Goal: Check status: Check status

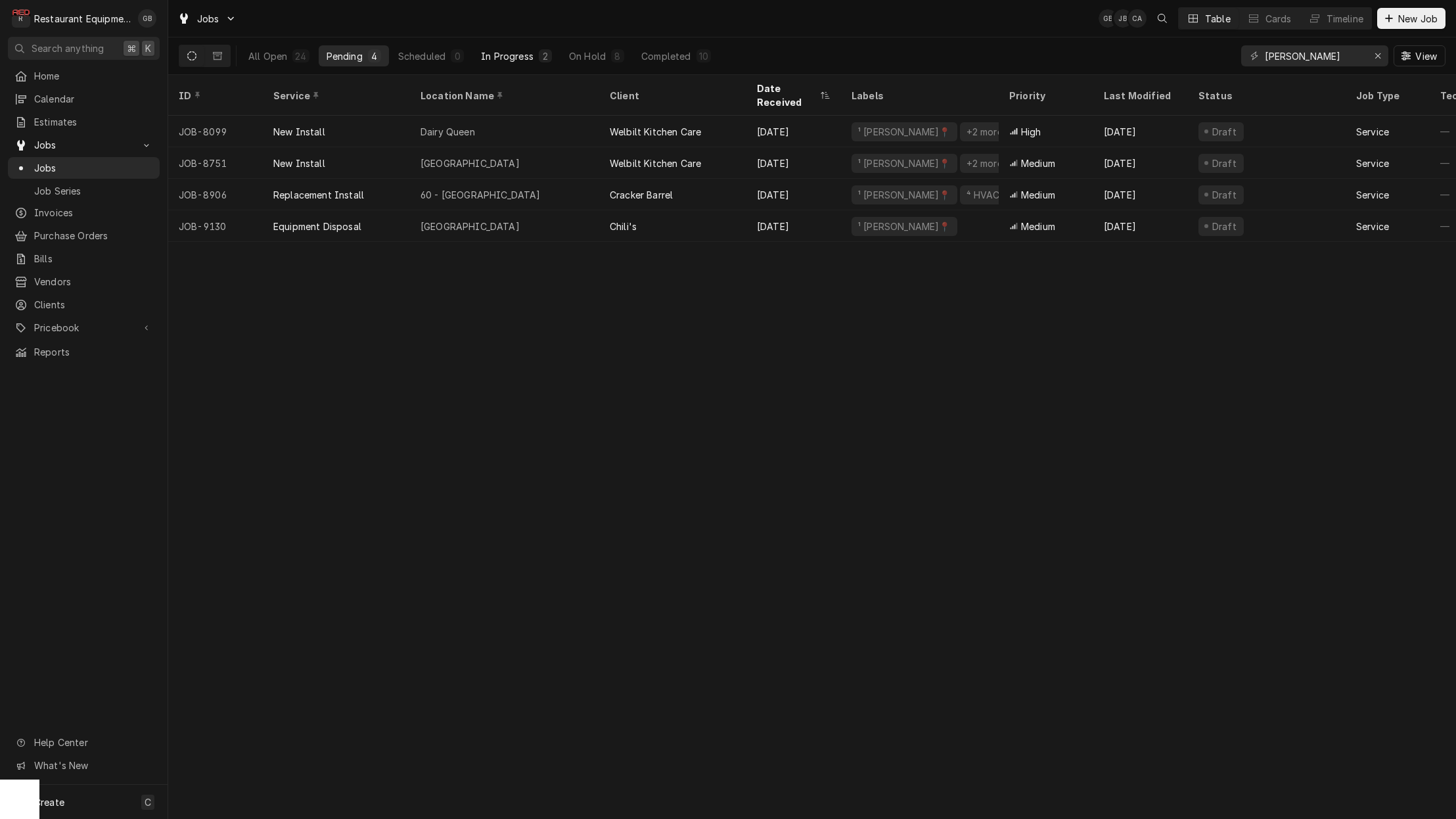
click at [527, 57] on div "In Progress" at bounding box center [507, 56] width 52 height 14
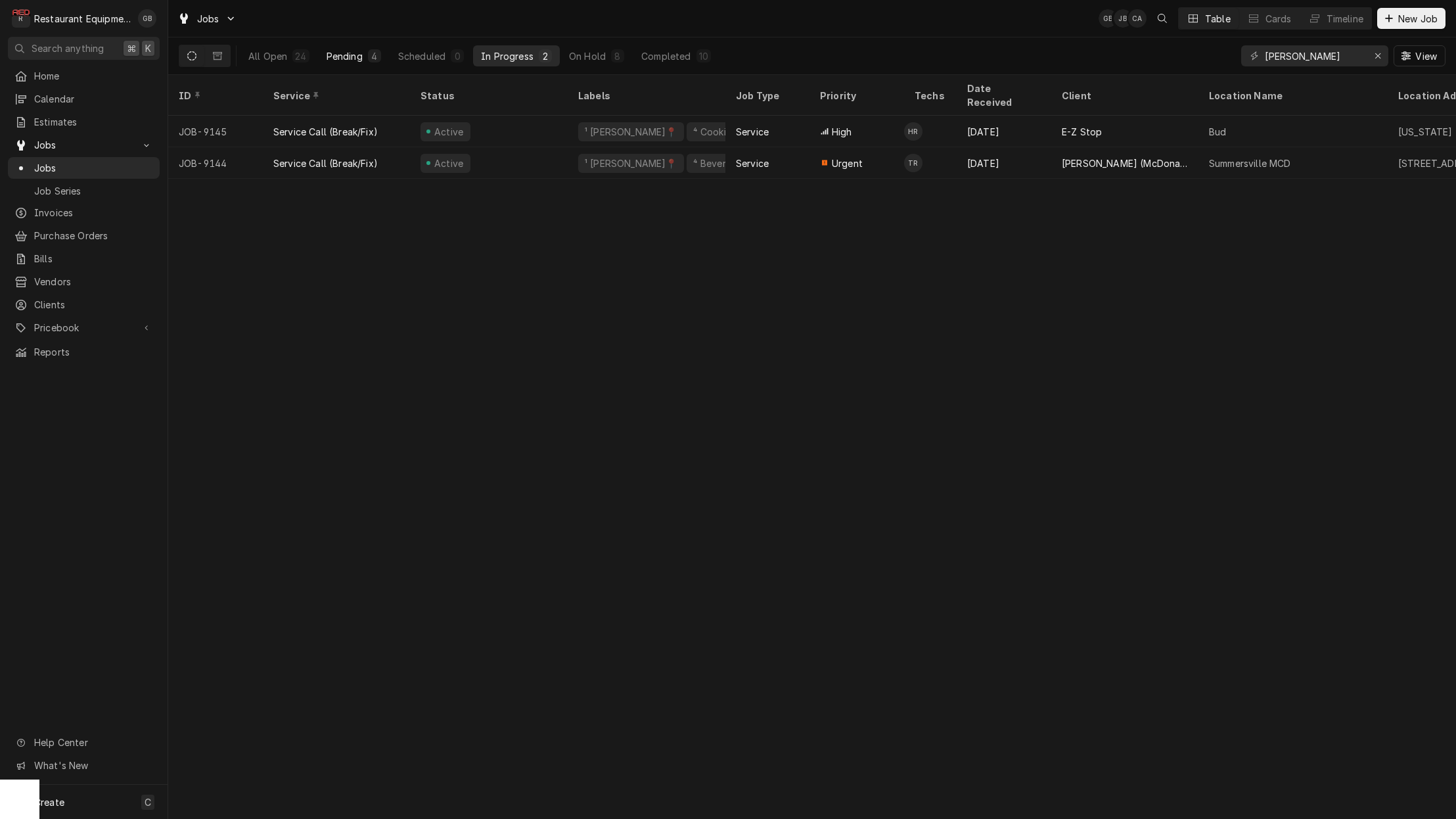
click at [356, 58] on div "Pending" at bounding box center [345, 56] width 36 height 14
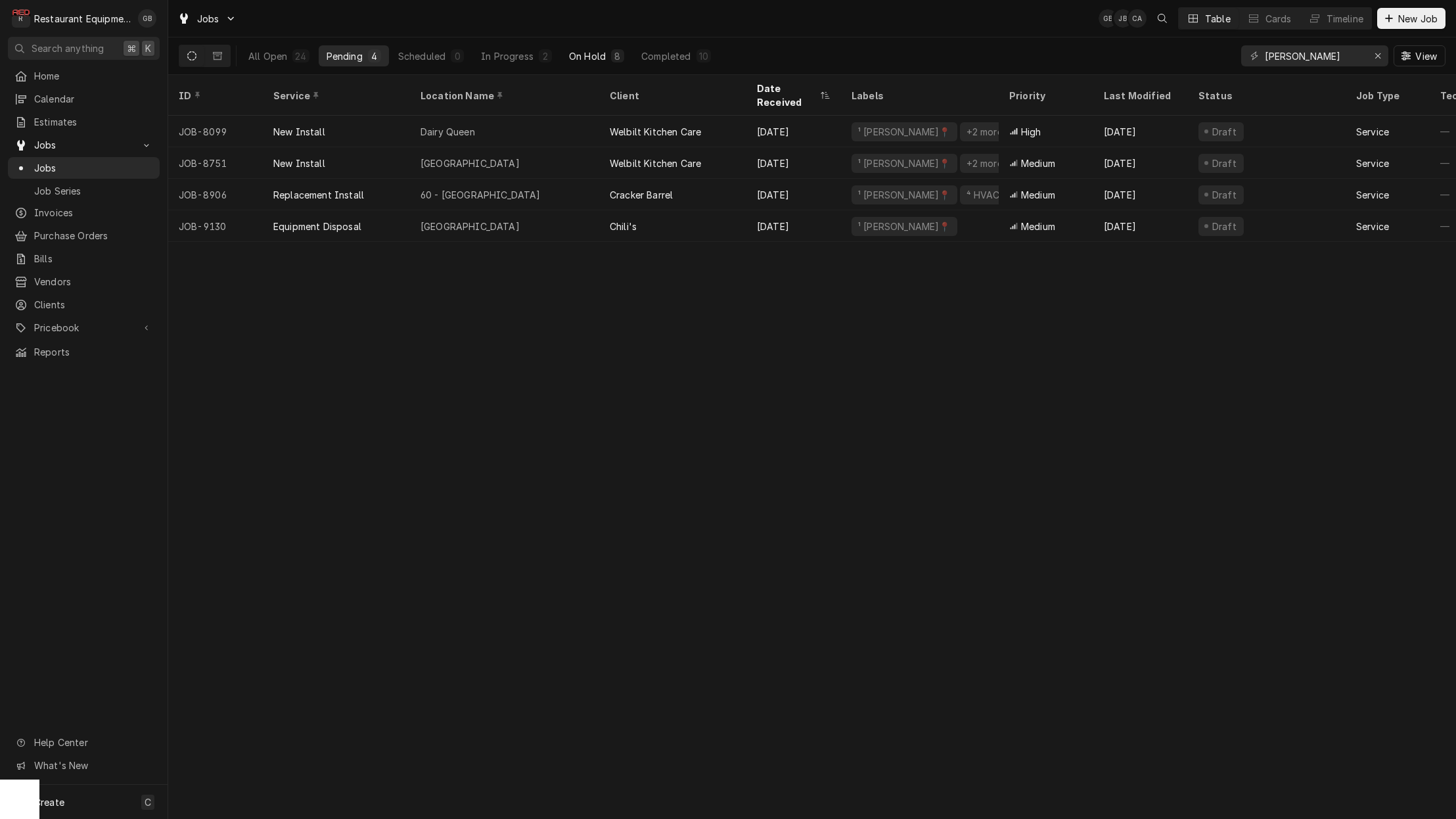
click at [607, 63] on button "On Hold 8" at bounding box center [596, 56] width 71 height 21
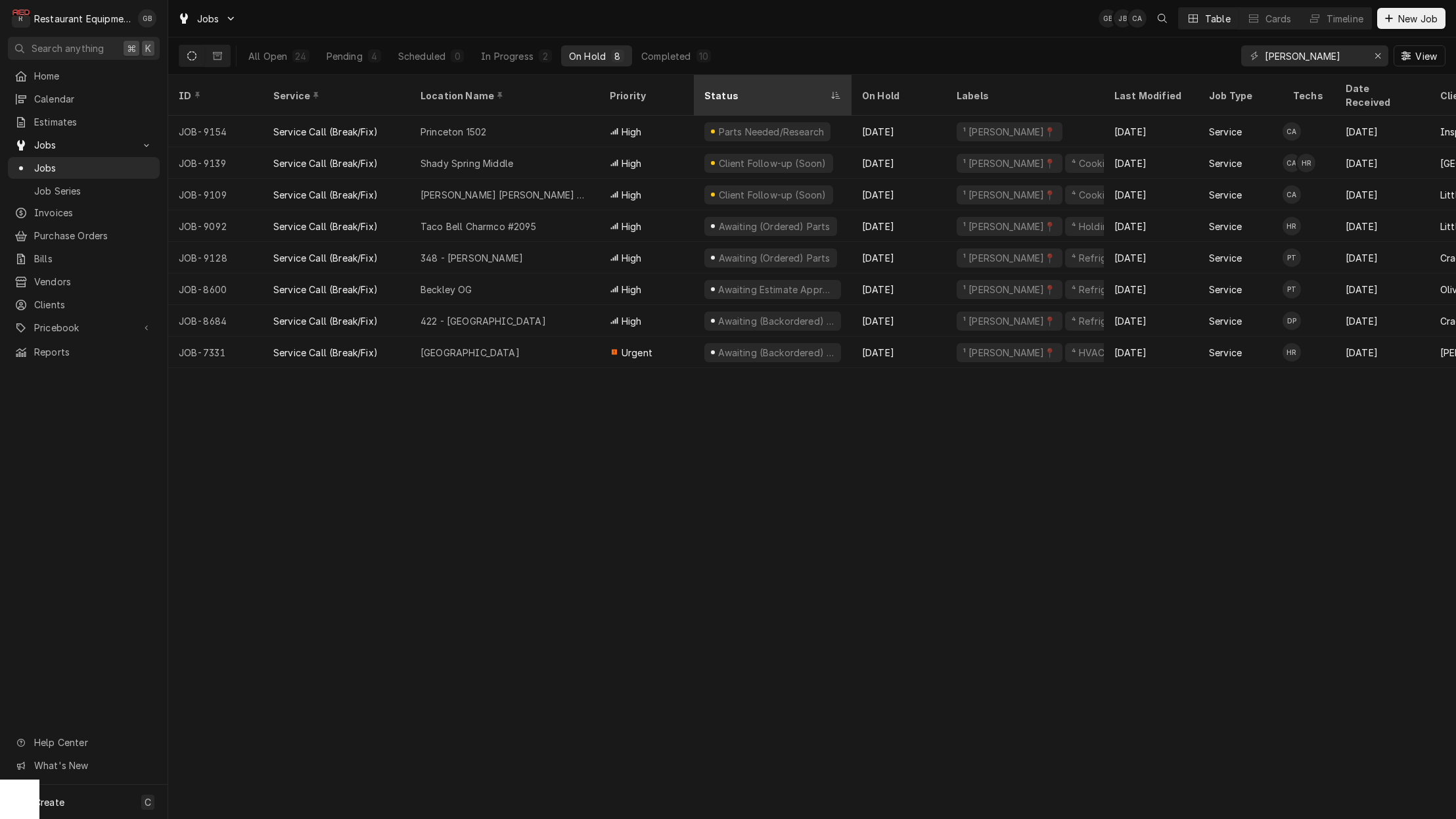
drag, startPoint x: 511, startPoint y: 58, endPoint x: 529, endPoint y: 75, distance: 24.8
click at [513, 62] on button "In Progress 2" at bounding box center [517, 56] width 87 height 21
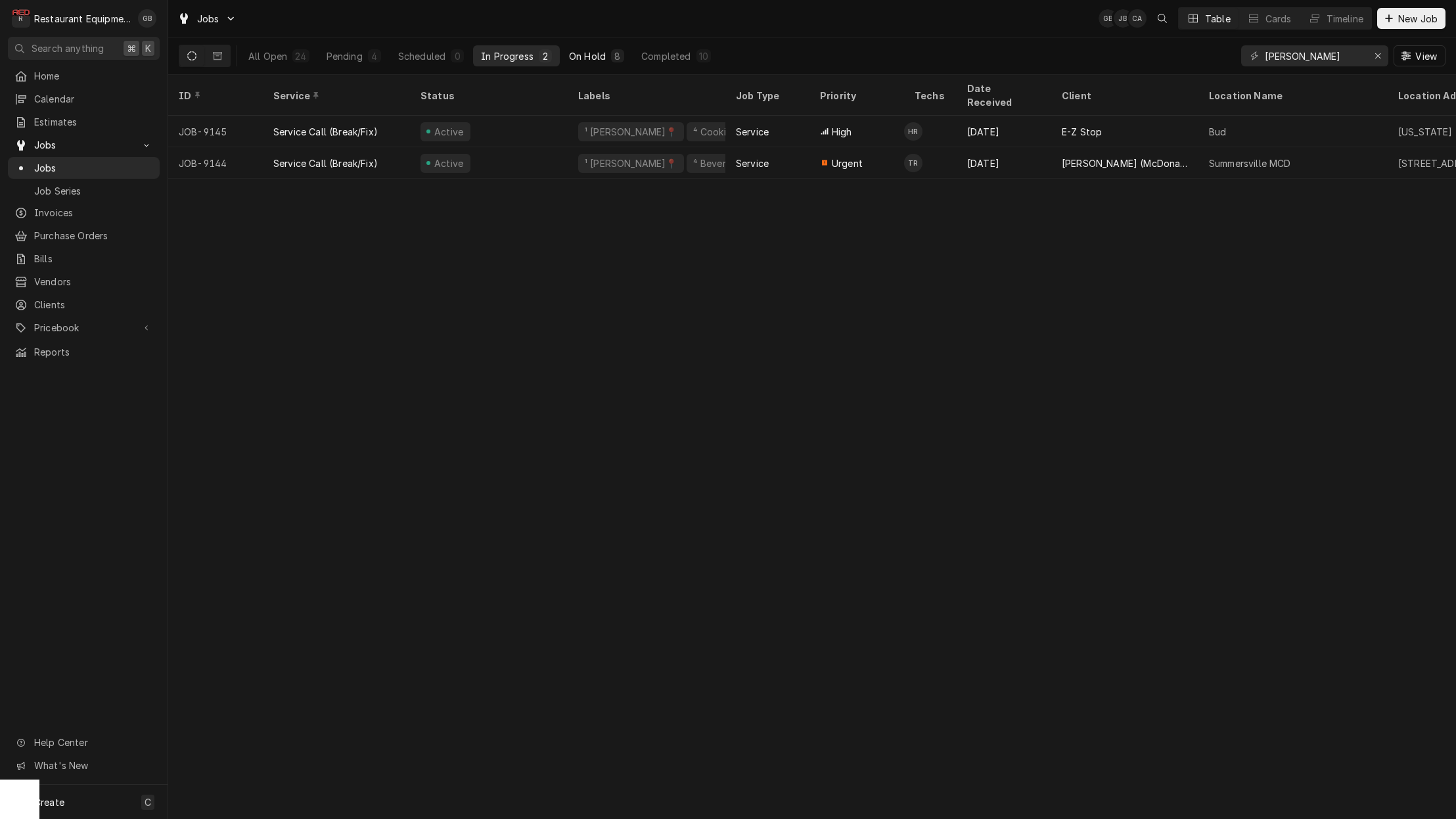
click at [581, 55] on div "On Hold" at bounding box center [587, 56] width 37 height 14
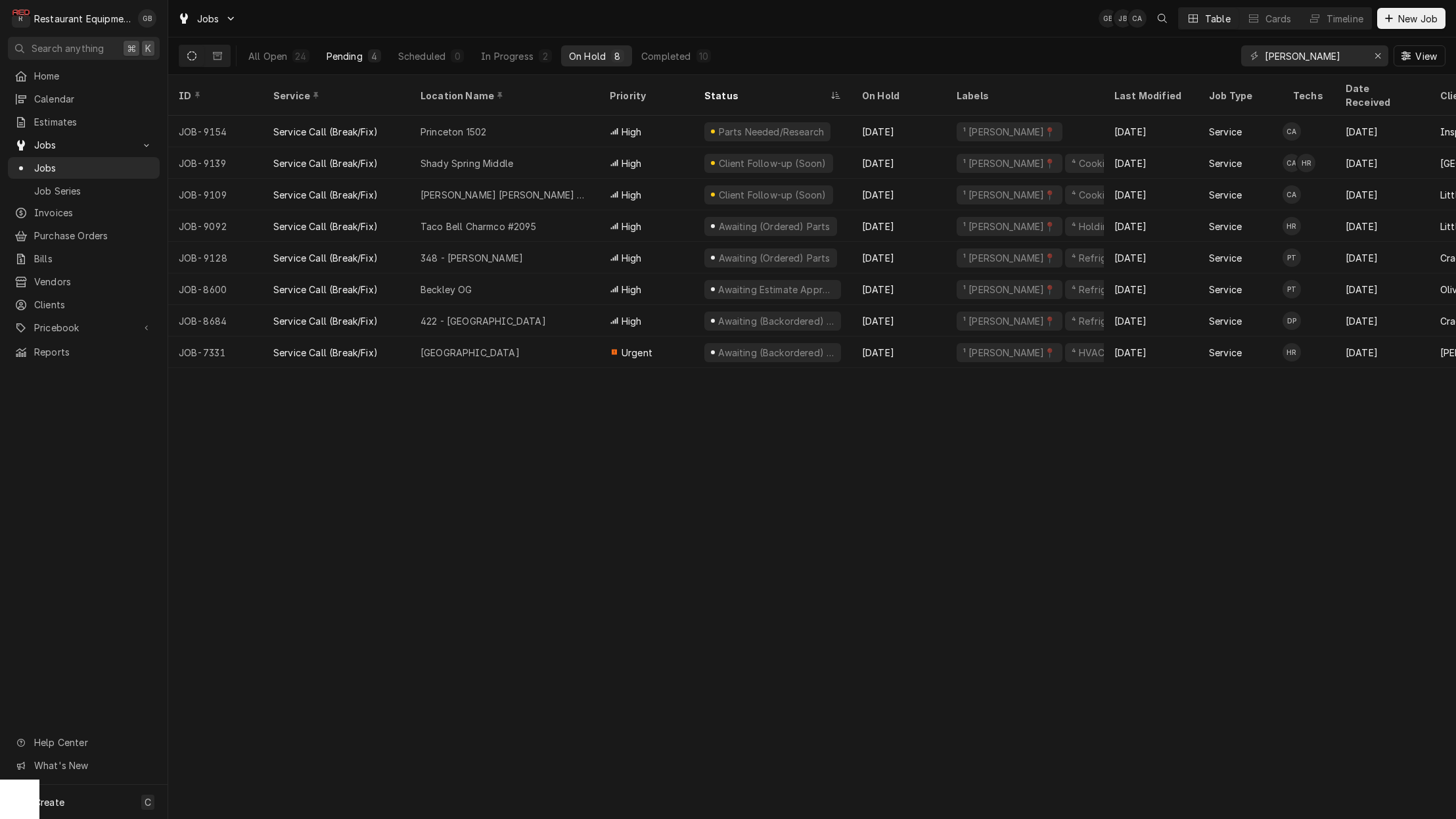
click at [369, 48] on button "Pending 4" at bounding box center [354, 56] width 70 height 21
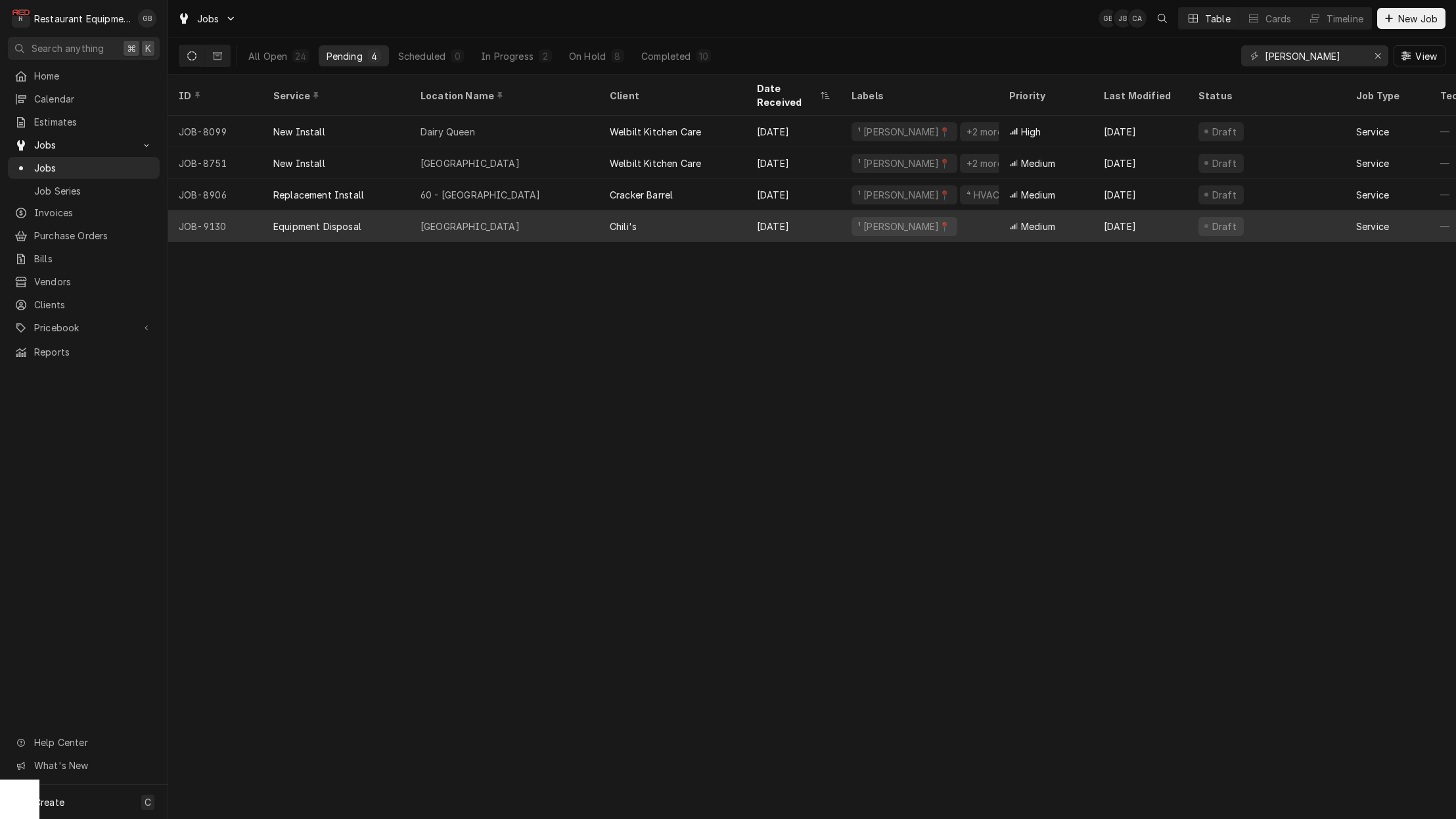
scroll to position [1, 0]
click at [550, 210] on div "Princeton" at bounding box center [504, 226] width 189 height 32
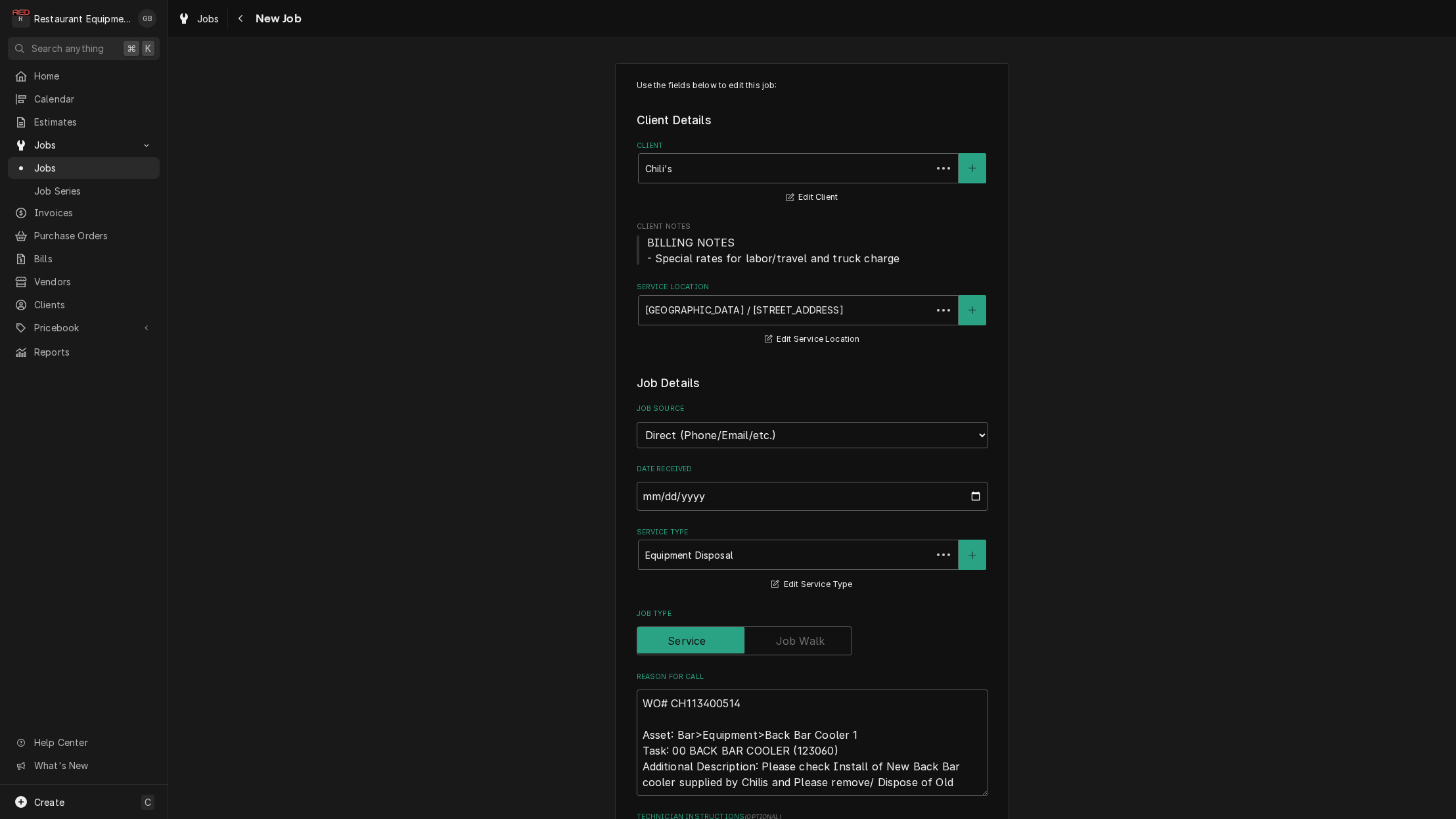
type textarea "x"
click at [242, 18] on icon "Navigate back" at bounding box center [240, 18] width 6 height 9
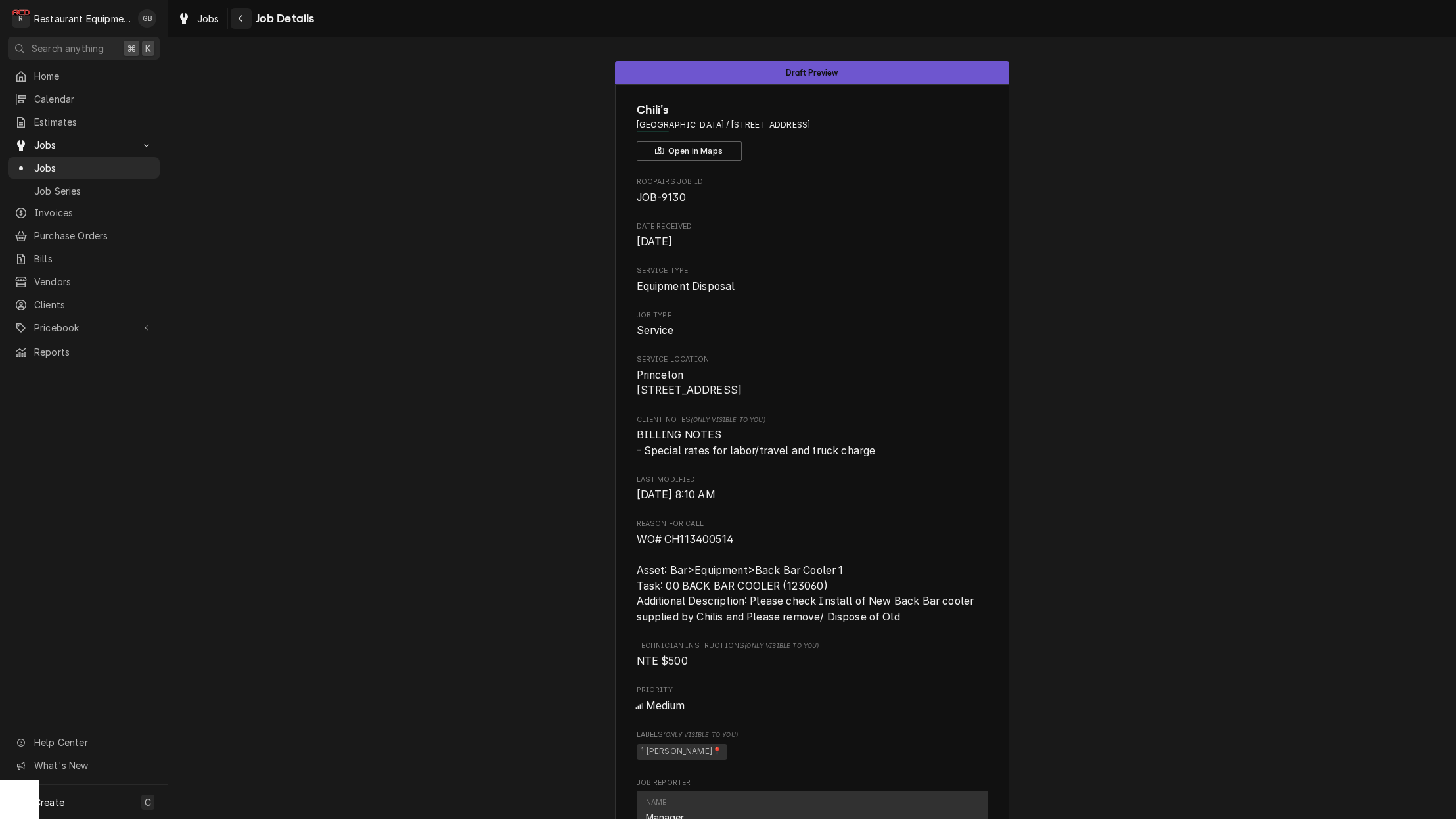
click at [237, 11] on div "Navigate back" at bounding box center [241, 18] width 13 height 13
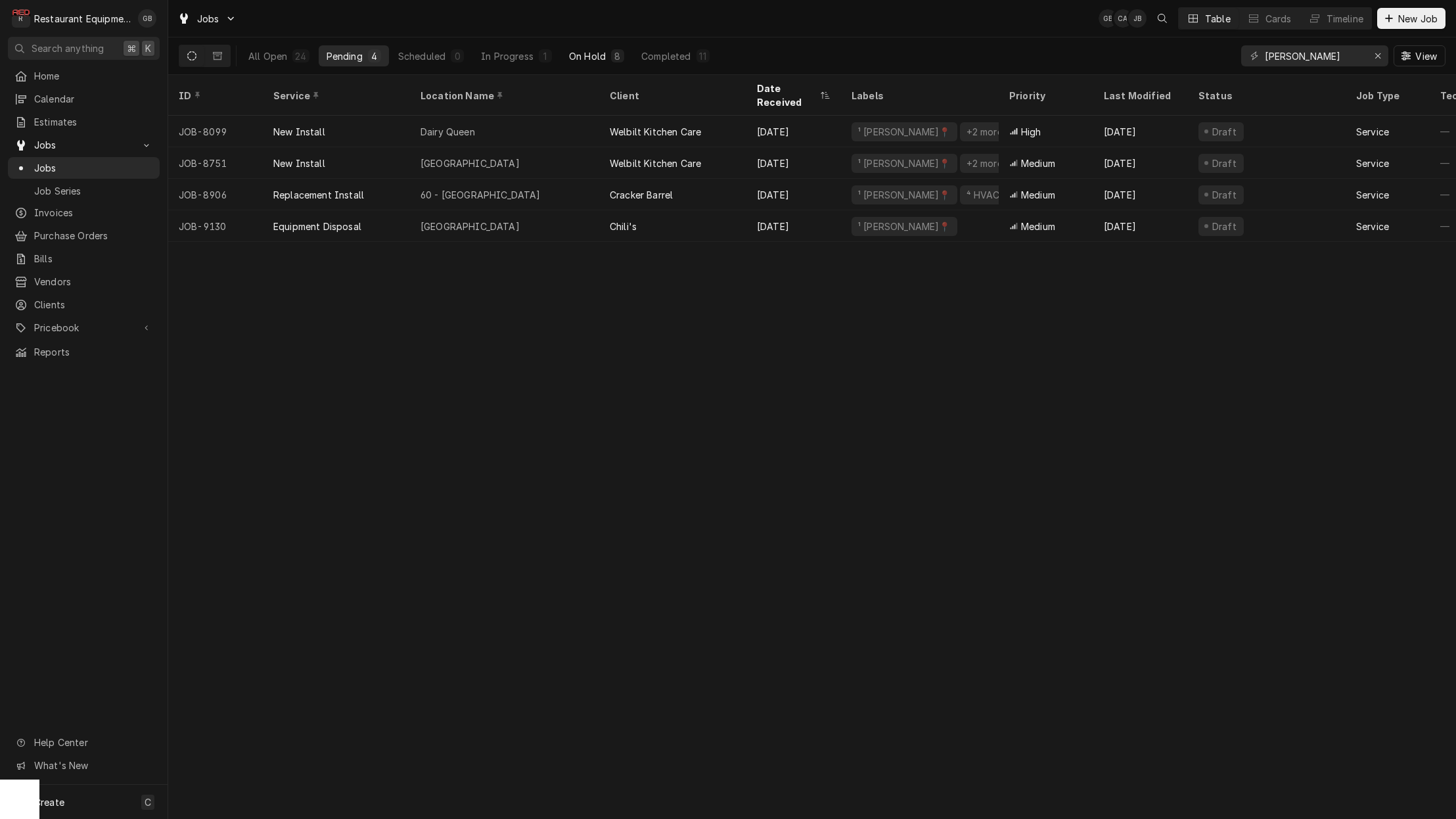
click at [590, 46] on button "On Hold 8" at bounding box center [596, 56] width 71 height 21
